Goal: Task Accomplishment & Management: Manage account settings

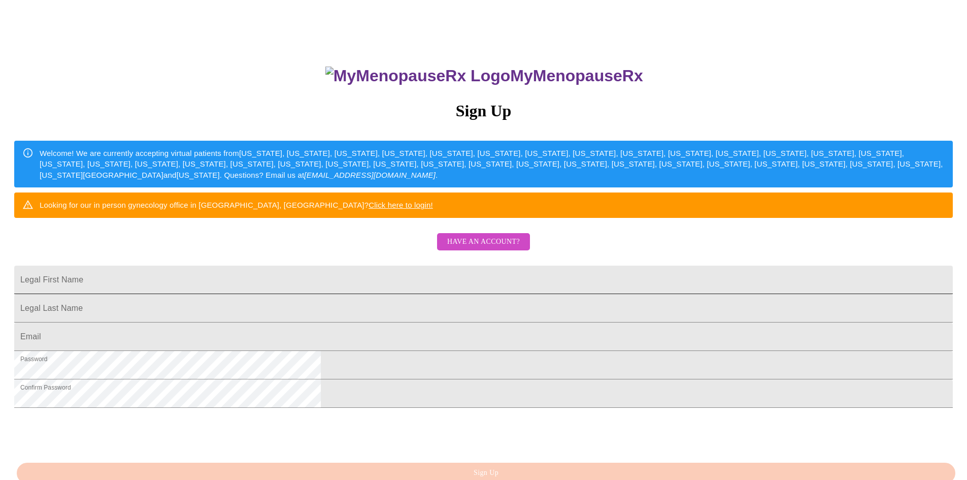
scroll to position [152, 0]
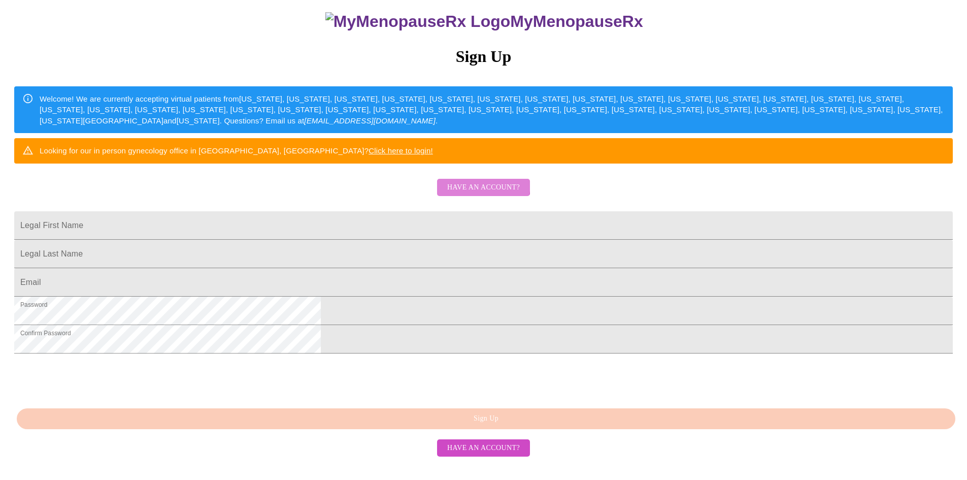
click at [469, 181] on span "Have an account?" at bounding box center [483, 187] width 73 height 13
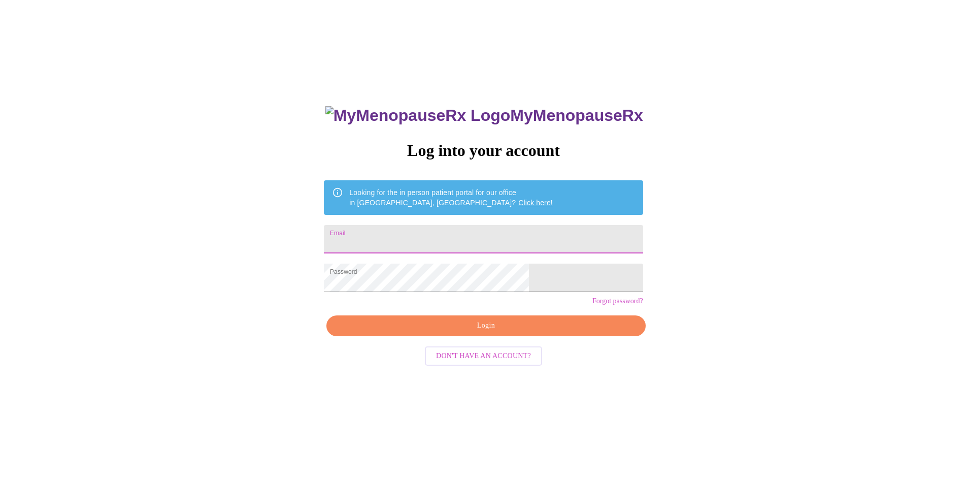
click at [436, 233] on input "Email" at bounding box center [483, 239] width 319 height 28
type input "[EMAIL_ADDRESS][DOMAIN_NAME]"
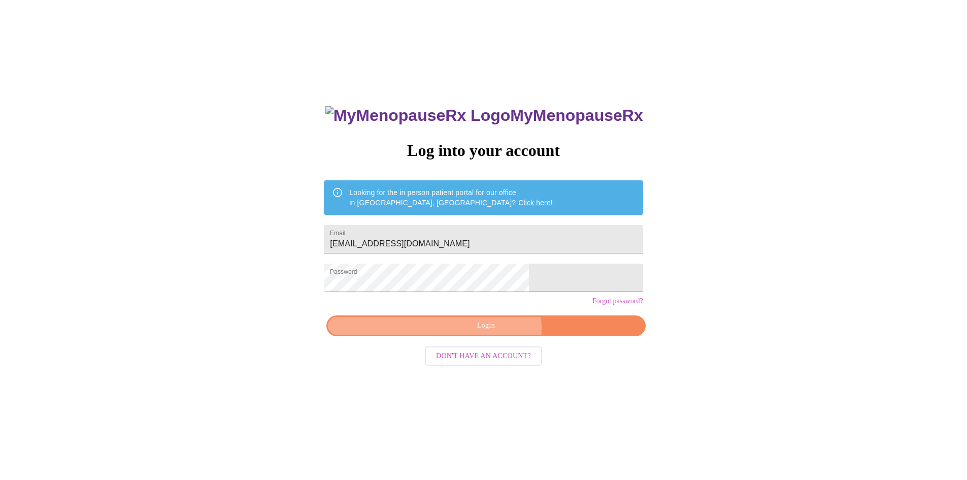
click at [492, 332] on span "Login" at bounding box center [486, 325] width 296 height 13
click at [519, 340] on div "MyMenopauseRx Log into your account Looking for the in person patient portal fo…" at bounding box center [483, 330] width 339 height 480
click at [516, 347] on div "MyMenopauseRx Log into your account Looking for the in person patient portal fo…" at bounding box center [483, 330] width 339 height 480
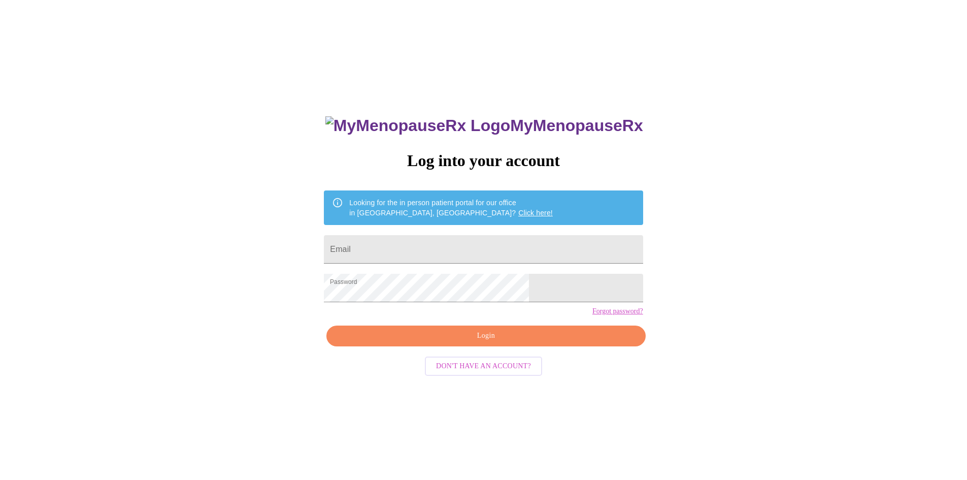
scroll to position [10, 0]
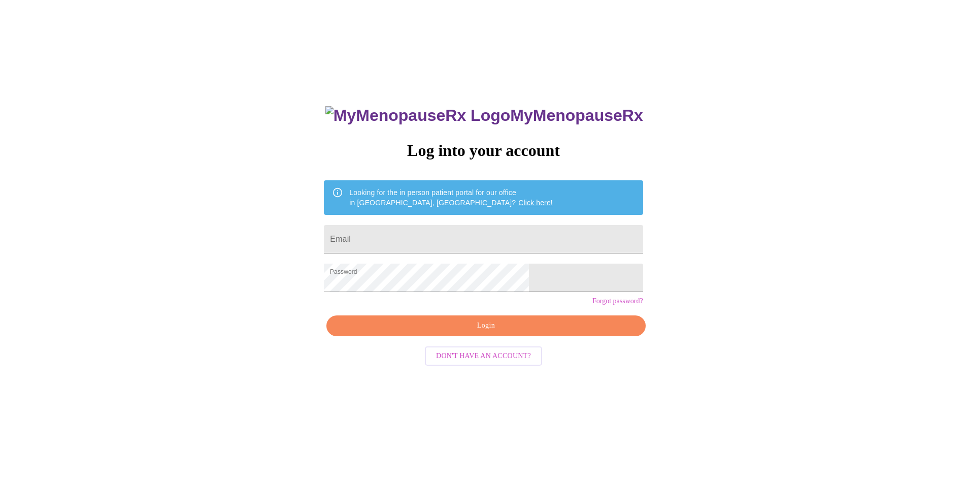
drag, startPoint x: 411, startPoint y: 326, endPoint x: 461, endPoint y: 368, distance: 65.3
click at [453, 364] on div "MyMenopauseRx Log into your account Looking for the in person patient portal fo…" at bounding box center [483, 330] width 339 height 480
click at [418, 234] on input "Email" at bounding box center [483, 239] width 319 height 28
type input "[EMAIL_ADDRESS][DOMAIN_NAME]"
click at [286, 297] on div "MyMenopauseRx Log into your account Looking for the in person patient portal fo…" at bounding box center [483, 282] width 959 height 576
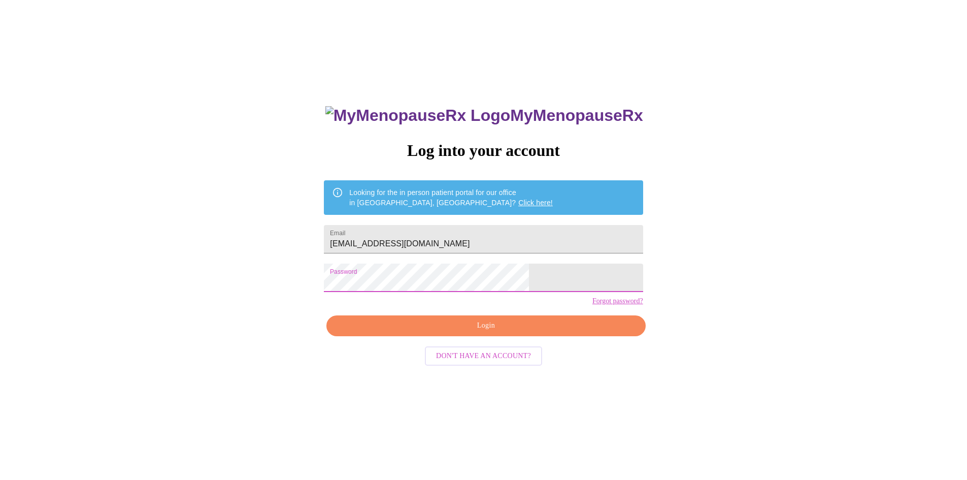
click at [820, 252] on div "MyMenopauseRx Log into your account Looking for the in person patient portal fo…" at bounding box center [483, 282] width 959 height 576
click at [515, 332] on span "Login" at bounding box center [486, 325] width 296 height 13
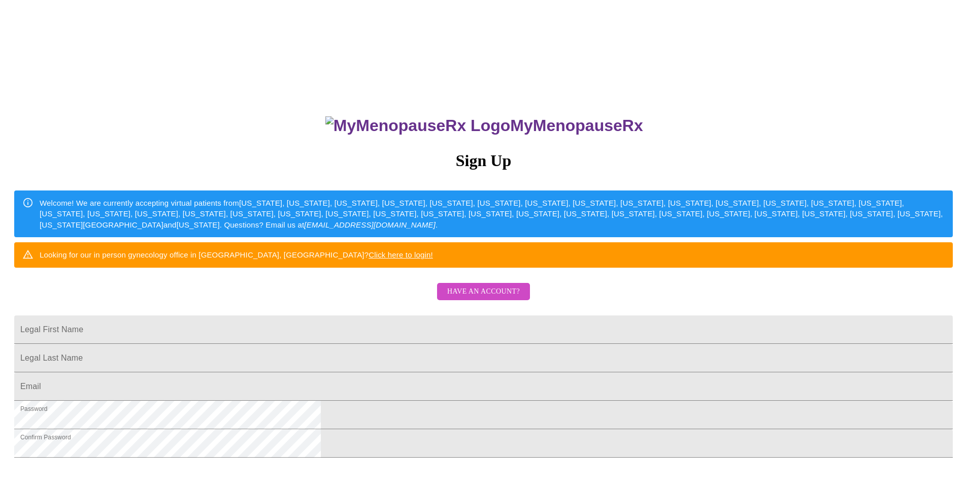
click at [480, 298] on span "Have an account?" at bounding box center [483, 291] width 73 height 13
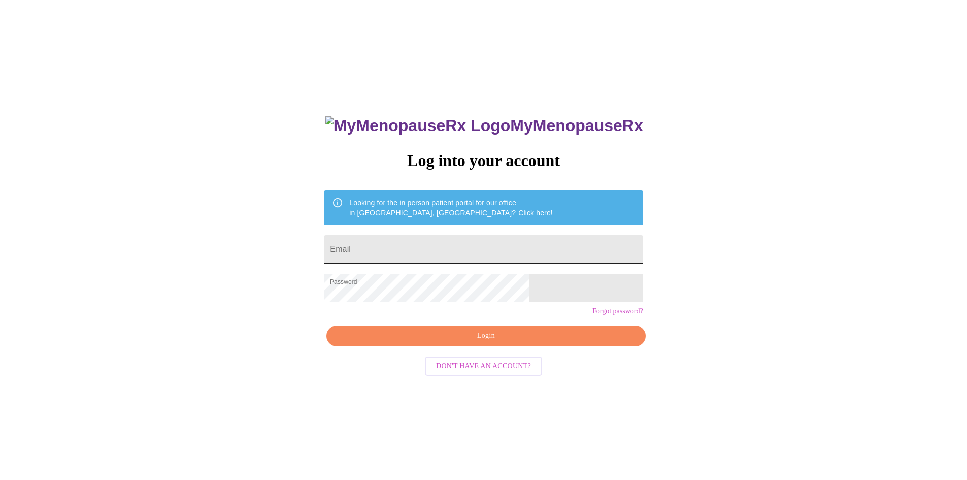
click at [439, 247] on input "Email" at bounding box center [483, 249] width 319 height 28
type input "[EMAIL_ADDRESS][DOMAIN_NAME]"
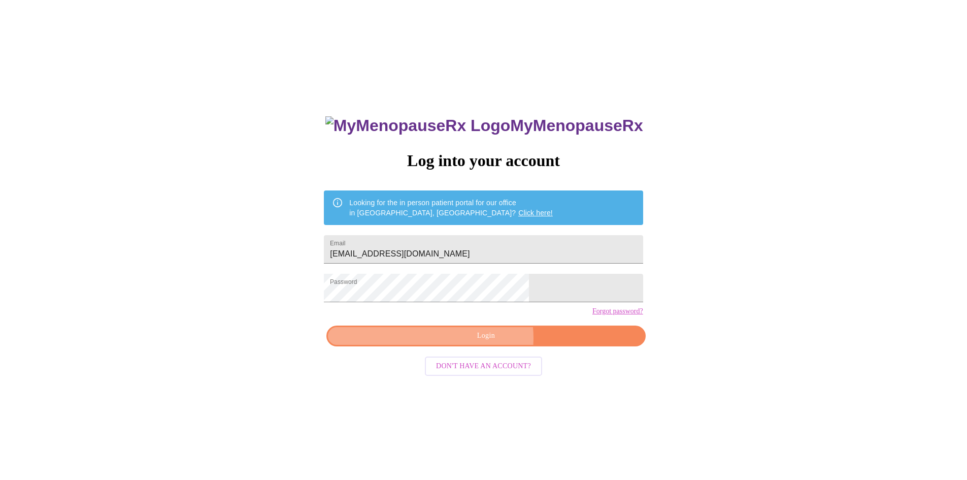
click at [487, 342] on span "Login" at bounding box center [486, 336] width 296 height 13
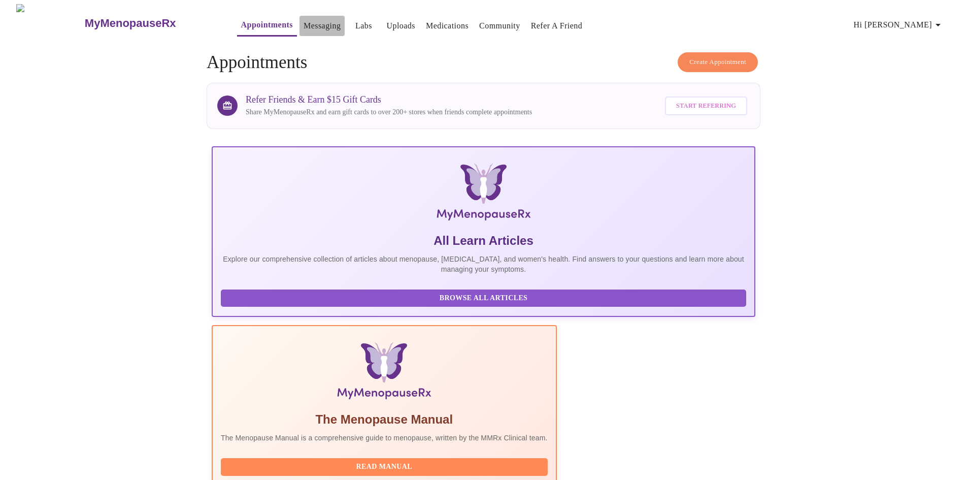
click at [304, 21] on link "Messaging" at bounding box center [322, 26] width 37 height 14
click at [386, 19] on link "Uploads" at bounding box center [400, 26] width 29 height 14
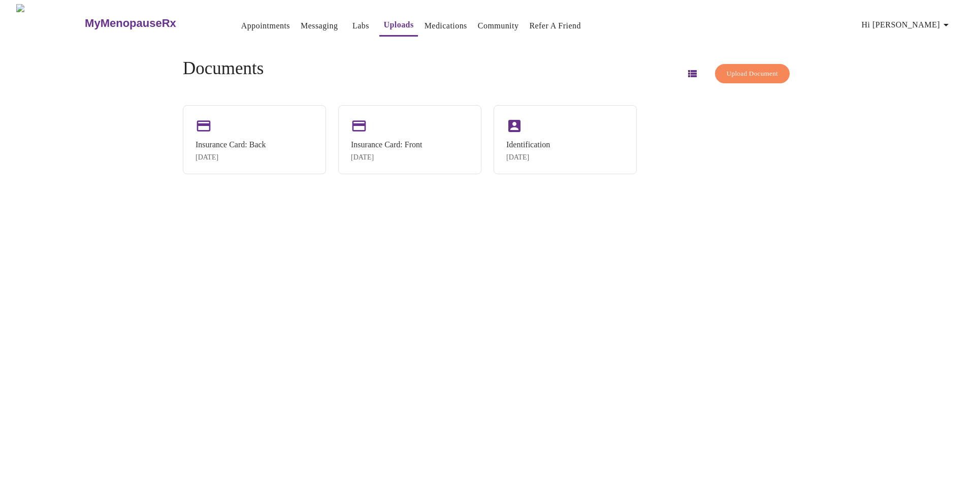
click at [245, 21] on link "Appointments" at bounding box center [265, 26] width 49 height 14
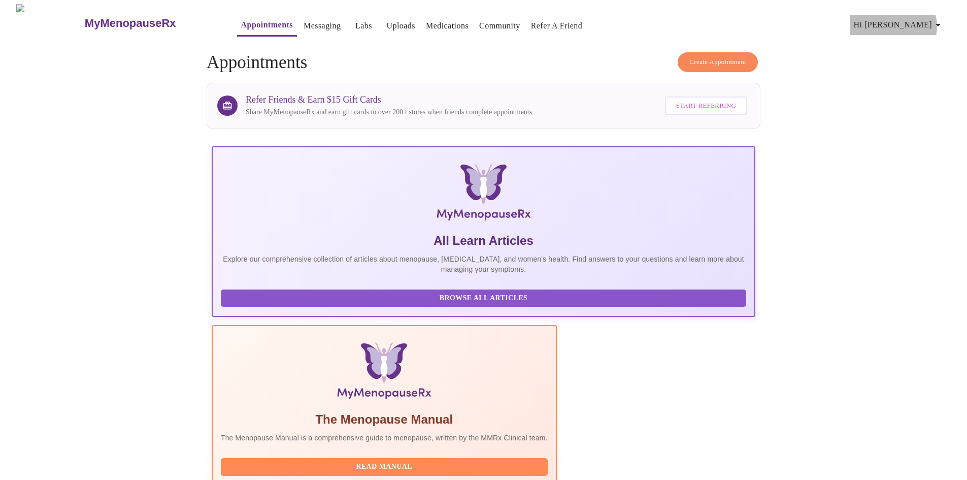
click at [938, 22] on icon "button" at bounding box center [938, 25] width 12 height 12
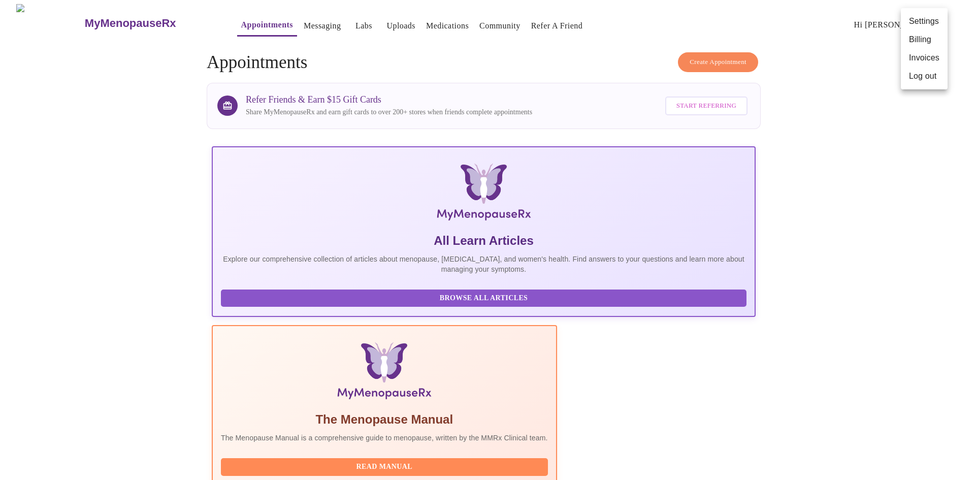
click at [843, 269] on div at bounding box center [487, 240] width 975 height 480
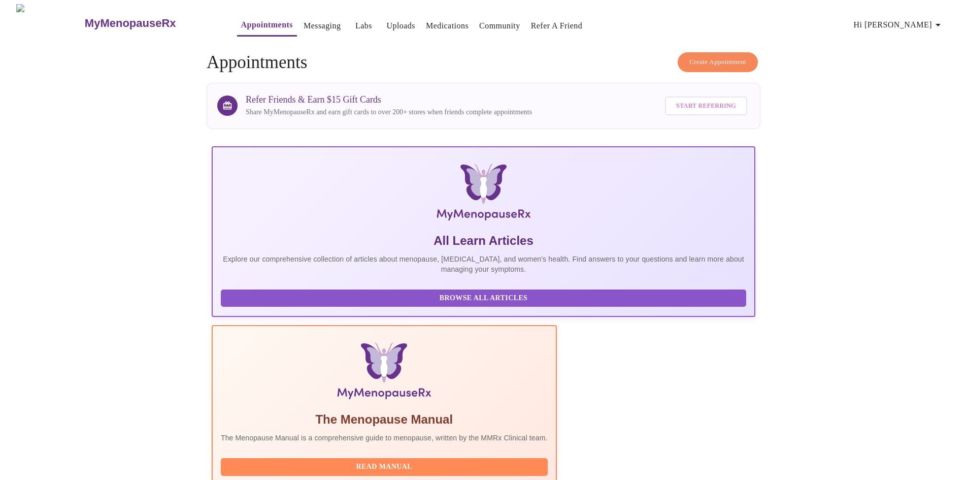
scroll to position [76, 0]
click at [426, 23] on link "Medications" at bounding box center [447, 26] width 43 height 14
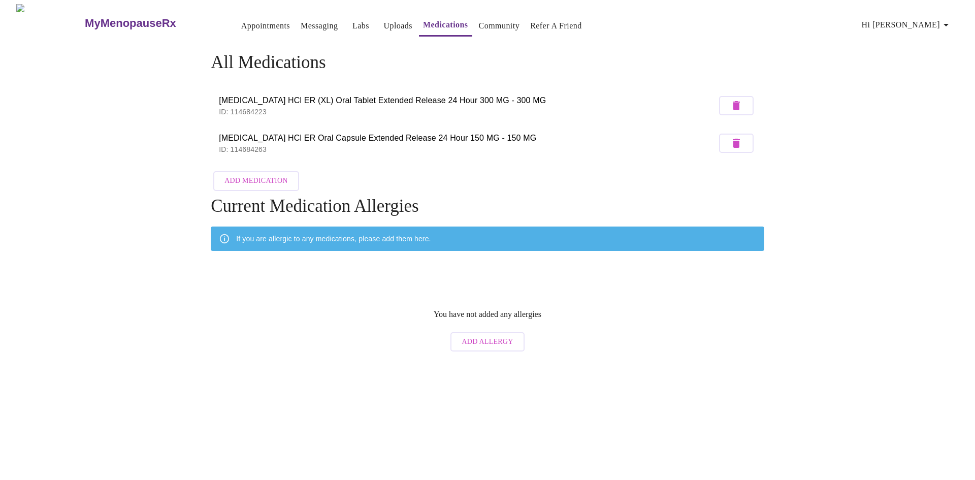
click at [88, 17] on h3 "MyMenopauseRx" at bounding box center [130, 23] width 91 height 13
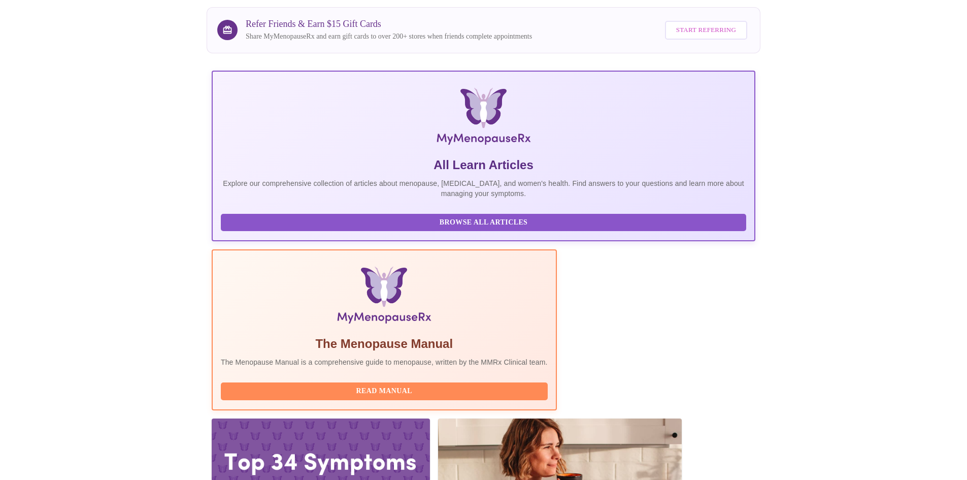
scroll to position [76, 0]
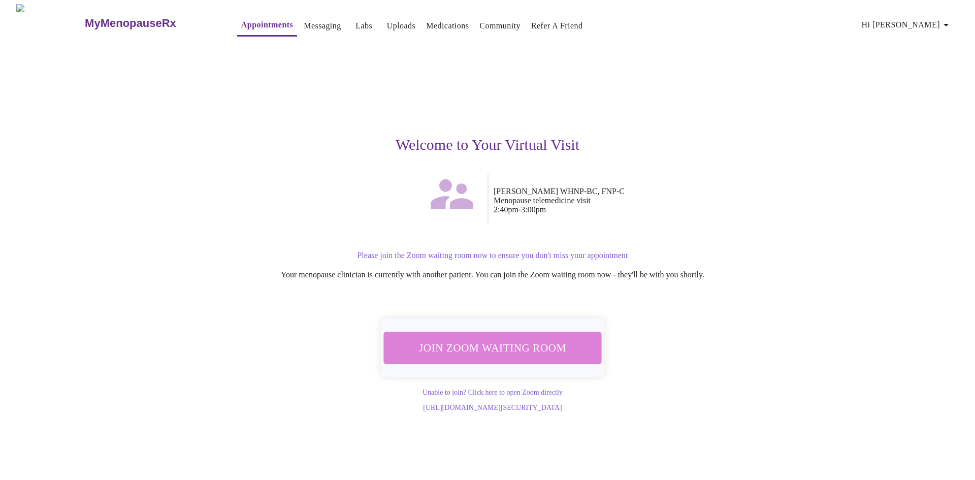
click at [502, 342] on span "Join Zoom Waiting Room" at bounding box center [492, 347] width 191 height 19
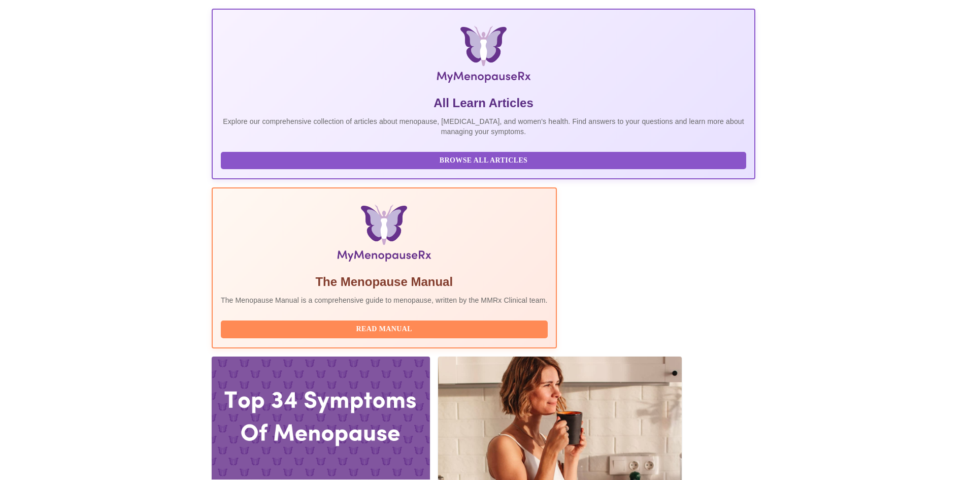
scroll to position [191, 0]
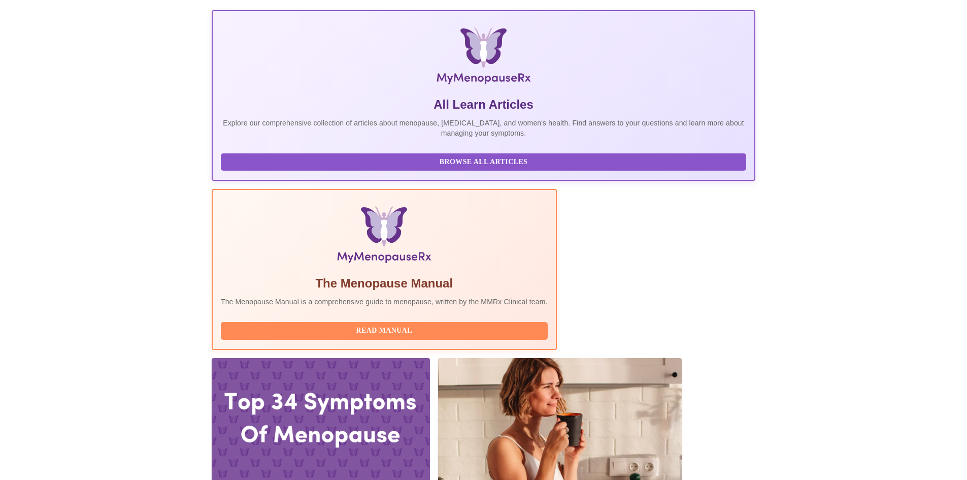
scroll to position [0, 0]
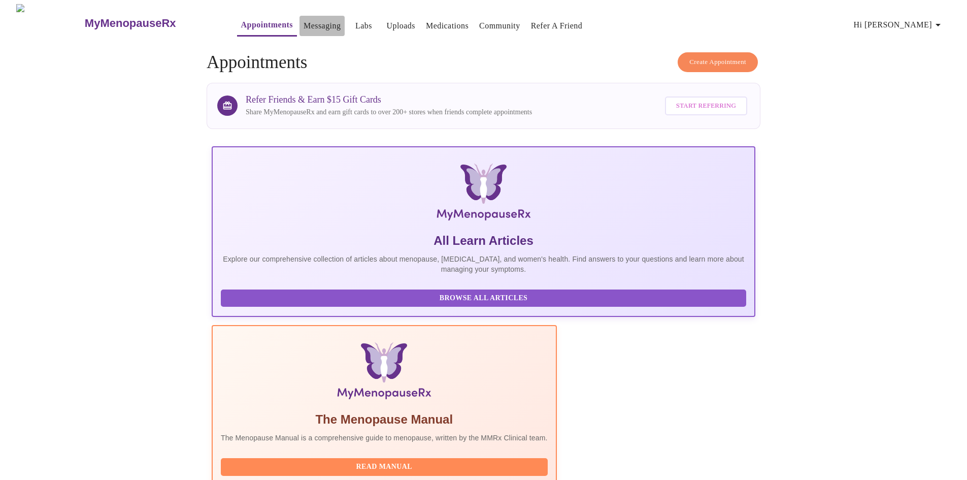
click at [304, 26] on link "Messaging" at bounding box center [322, 26] width 37 height 14
click at [355, 19] on link "Labs" at bounding box center [363, 26] width 17 height 14
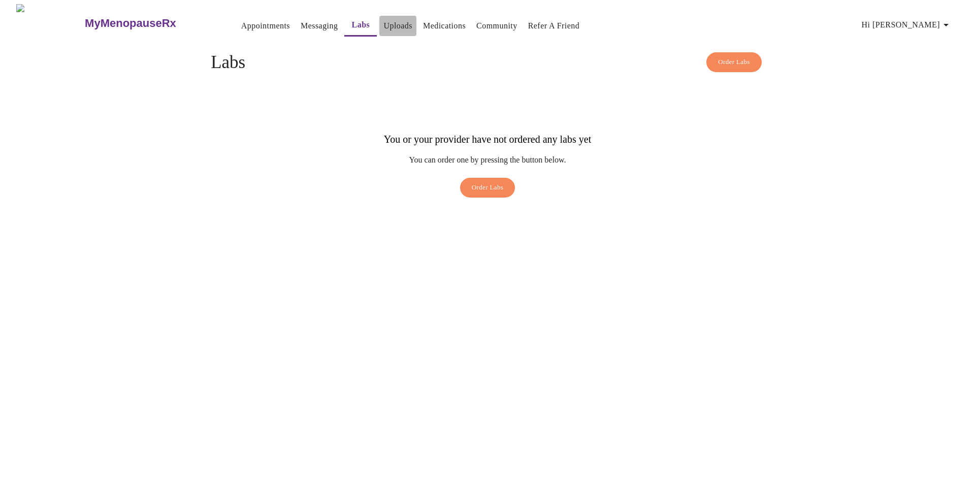
click at [385, 26] on link "Uploads" at bounding box center [397, 26] width 29 height 14
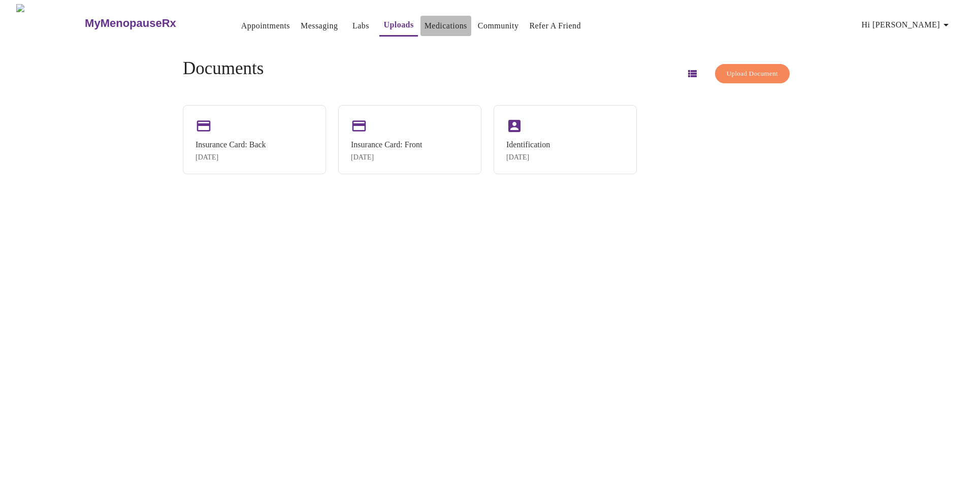
click at [425, 24] on link "Medications" at bounding box center [446, 26] width 43 height 14
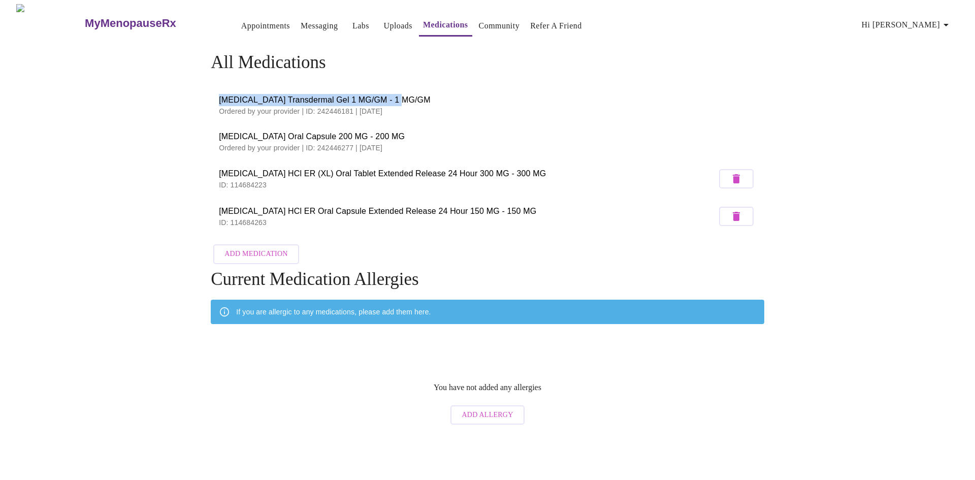
drag, startPoint x: 220, startPoint y: 96, endPoint x: 400, endPoint y: 93, distance: 180.3
click at [400, 94] on span "Estradiol Transdermal Gel 1 MG/GM - 1 MG/GM" at bounding box center [487, 100] width 537 height 12
copy span "Estradiol Transdermal Gel 1 MG/GM - 1 MG/GM"
click at [119, 18] on h3 "MyMenopauseRx" at bounding box center [130, 23] width 91 height 13
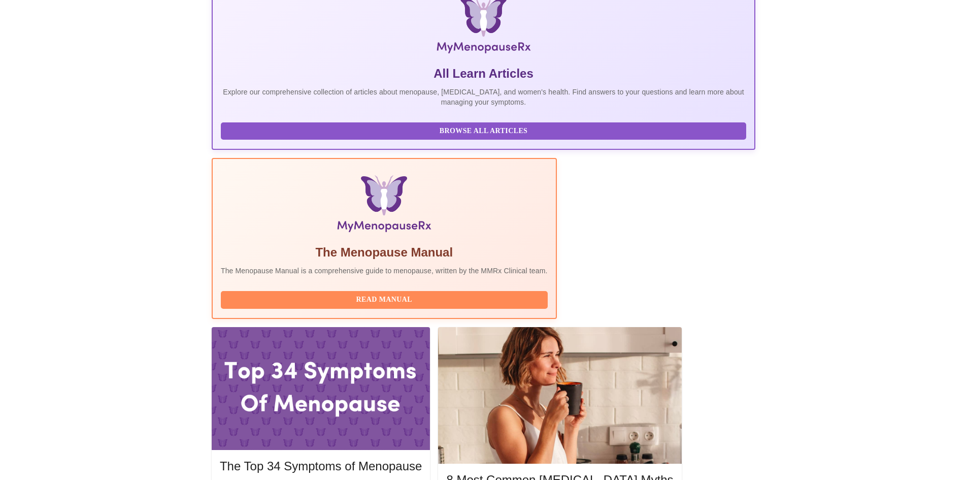
scroll to position [191, 0]
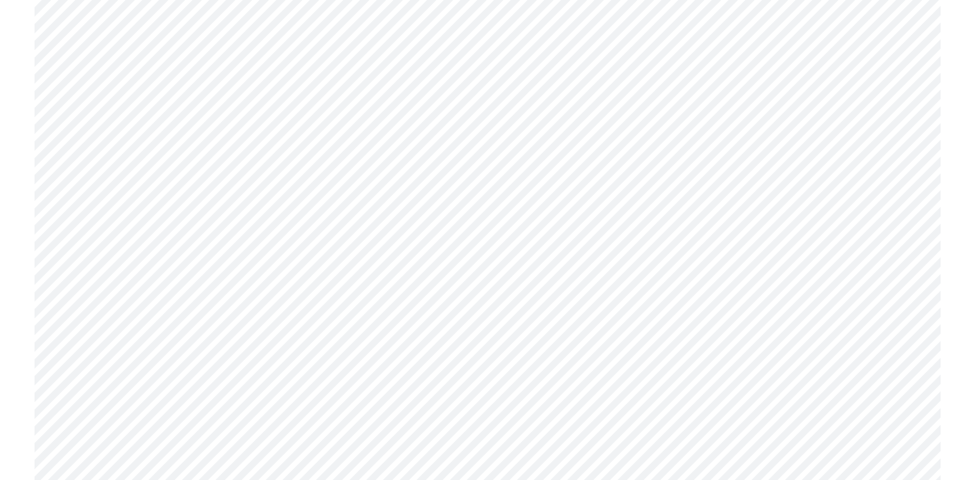
scroll to position [2898, 0]
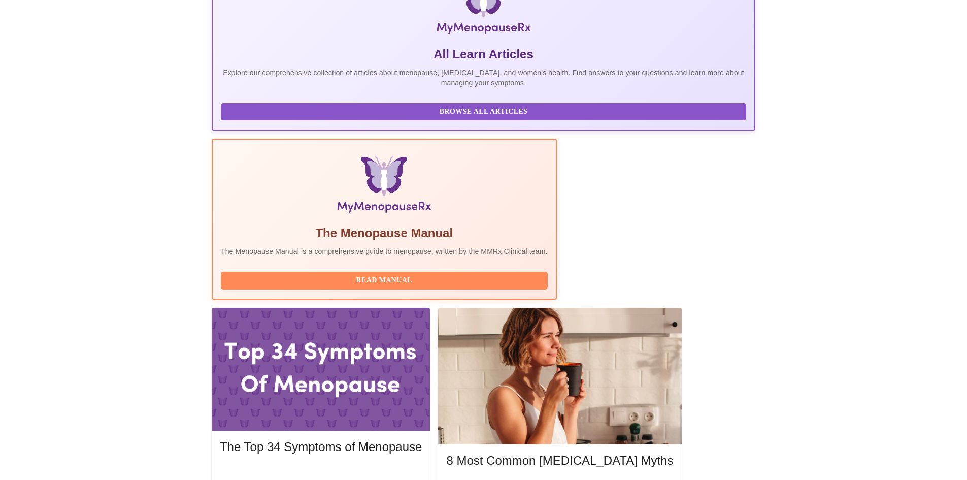
scroll to position [191, 0]
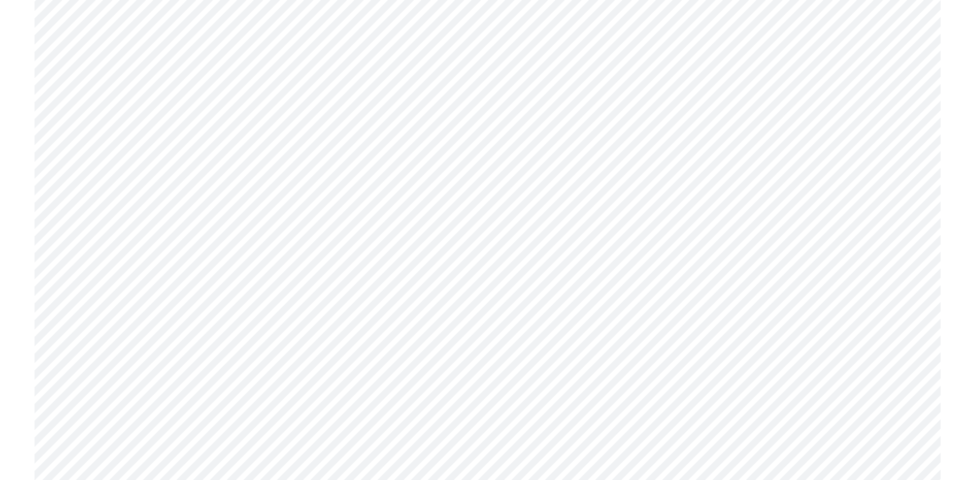
scroll to position [2894, 0]
